Goal: Find specific page/section: Find specific page/section

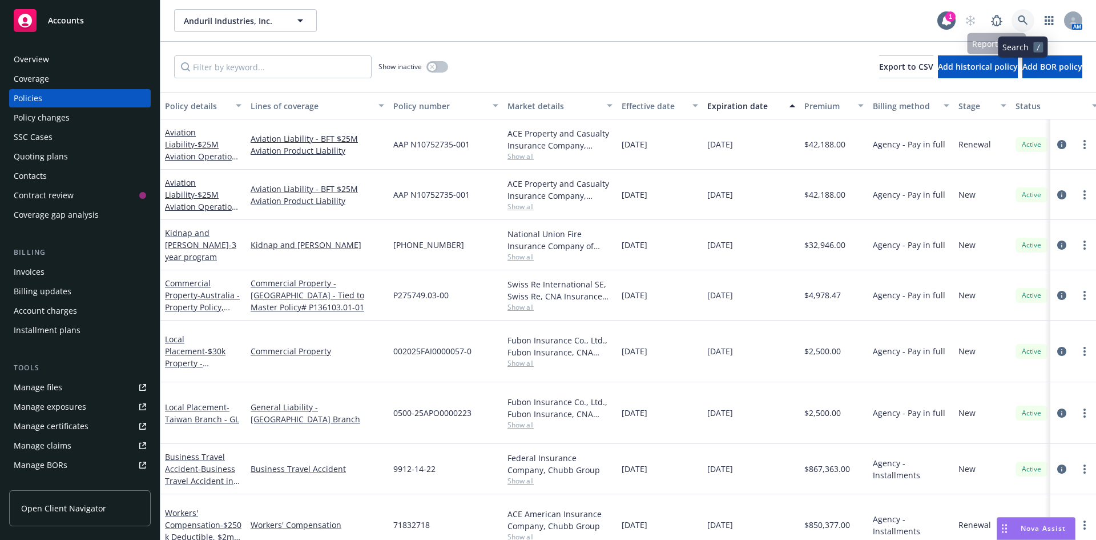
click at [1019, 12] on link at bounding box center [1023, 20] width 23 height 23
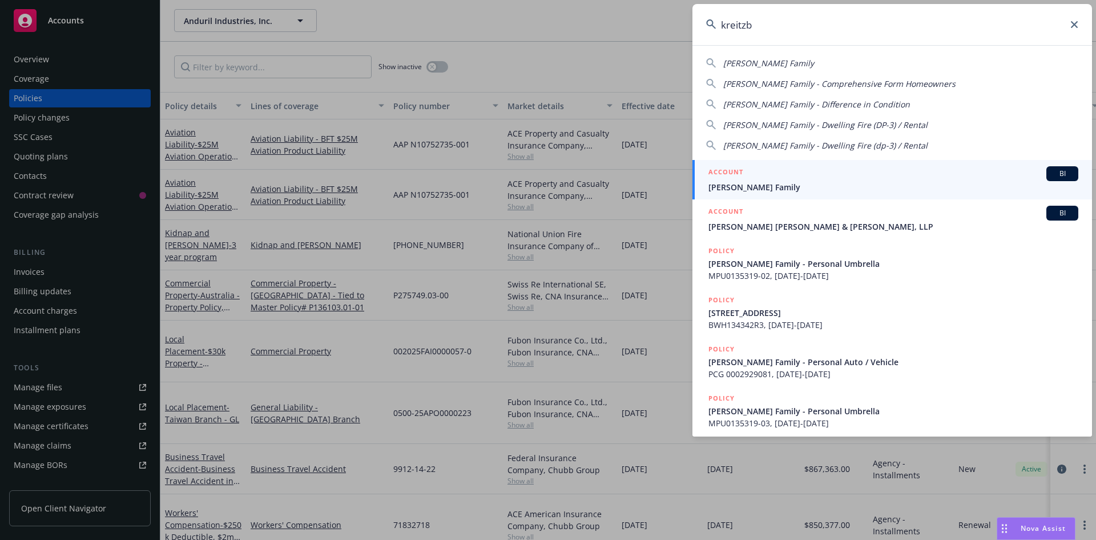
type input "kreitzb"
click at [759, 181] on span "[PERSON_NAME] Family" at bounding box center [894, 187] width 370 height 12
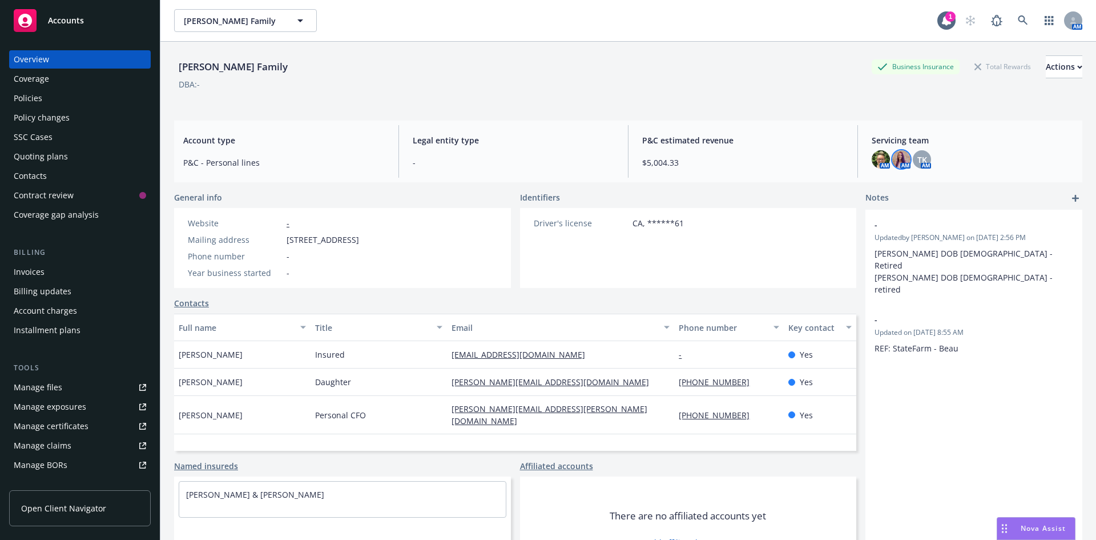
click at [902, 163] on img at bounding box center [901, 159] width 18 height 18
click at [727, 96] on div "[PERSON_NAME] Family Business Insurance Total Rewards Actions DBA: -" at bounding box center [628, 78] width 908 height 47
click at [92, 98] on div "Policies" at bounding box center [80, 98] width 132 height 18
